Goal: Task Accomplishment & Management: Manage account settings

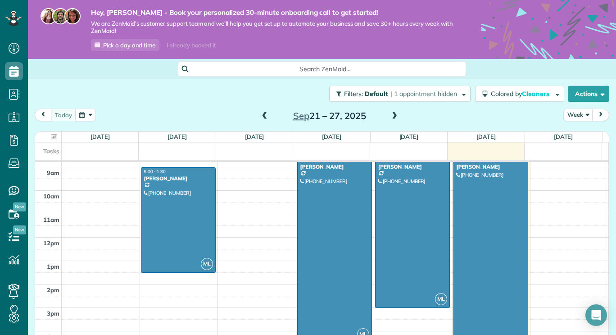
scroll to position [119, 0]
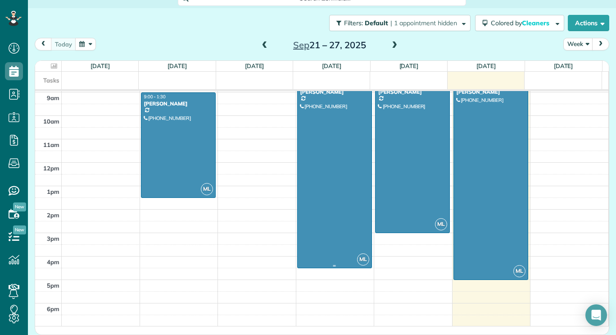
scroll to position [327, 0]
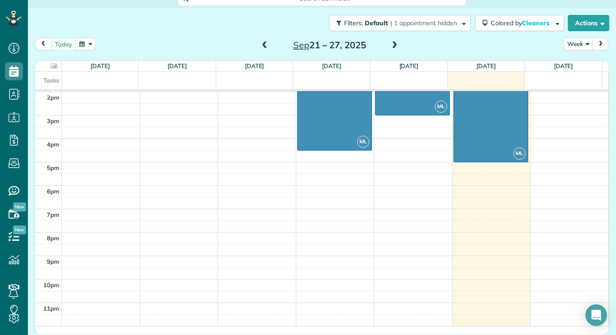
click at [598, 45] on button "next" at bounding box center [600, 44] width 17 height 12
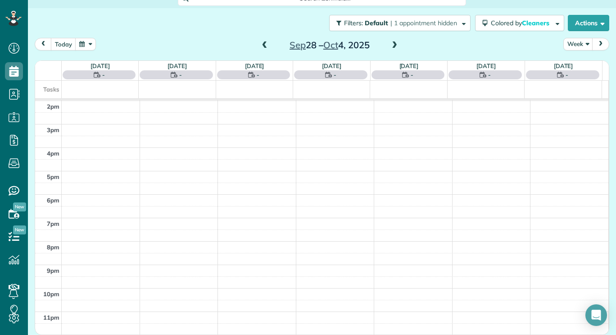
scroll to position [70, 0]
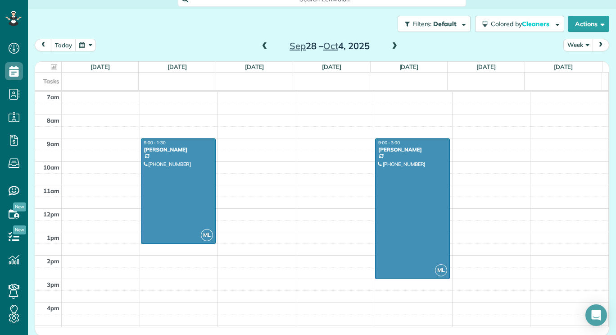
click at [579, 48] on button "Week" at bounding box center [579, 45] width 30 height 12
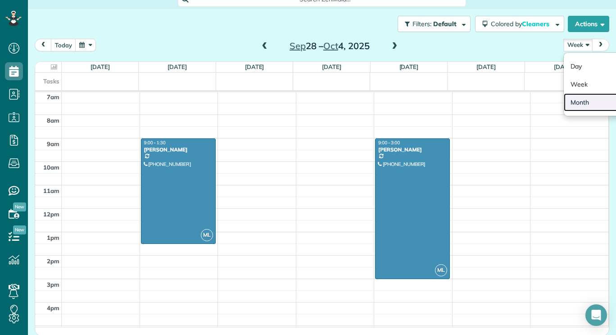
click at [584, 102] on link "Month" at bounding box center [599, 102] width 71 height 18
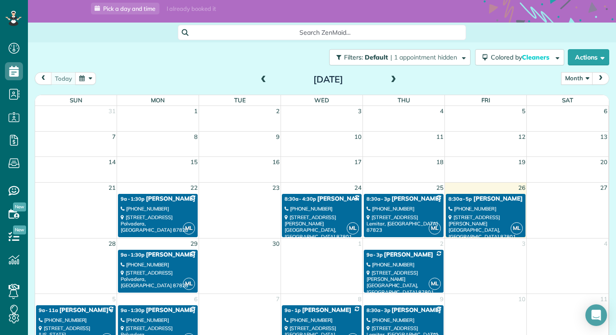
scroll to position [26, 0]
